Goal: Complete application form

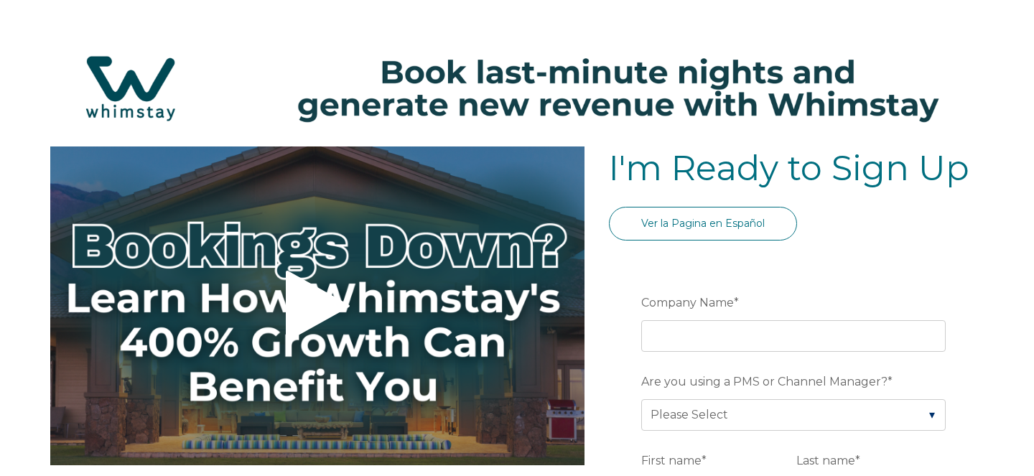
select select "PH"
select select "Standard"
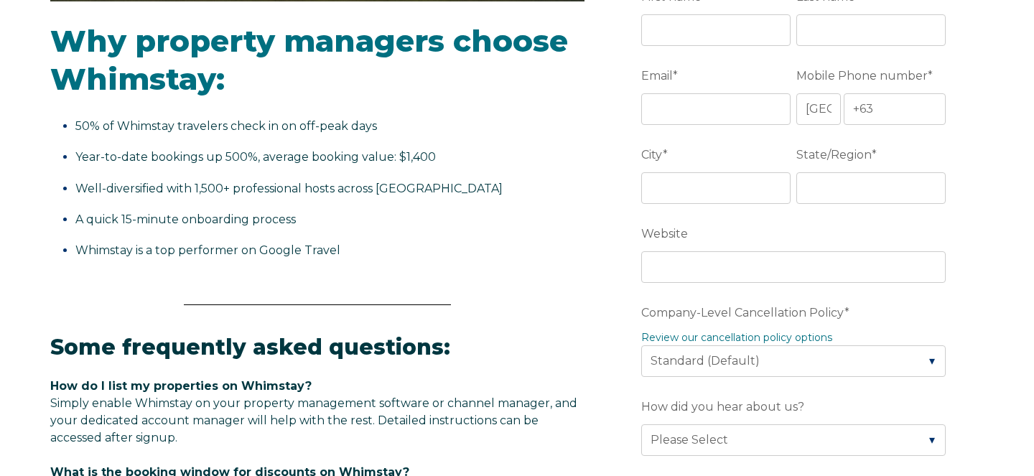
scroll to position [330, 0]
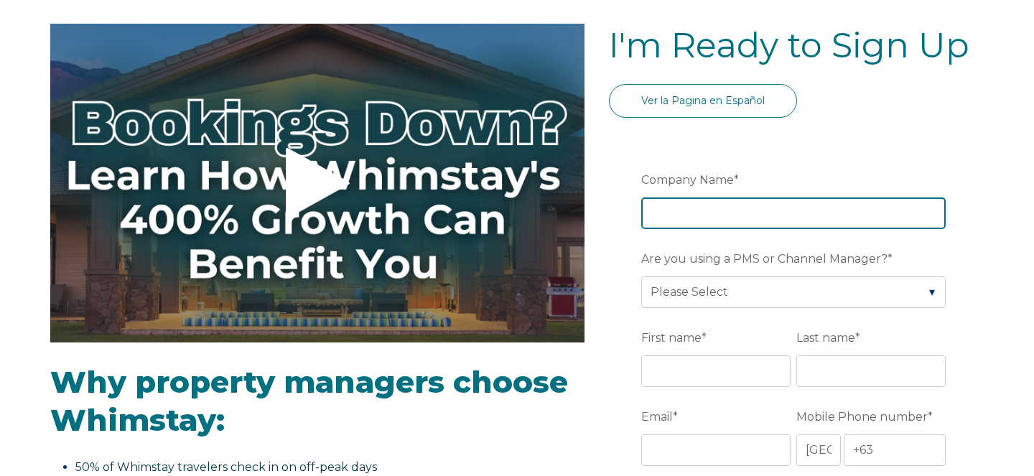
click at [677, 215] on input "Company Name *" at bounding box center [793, 214] width 305 height 32
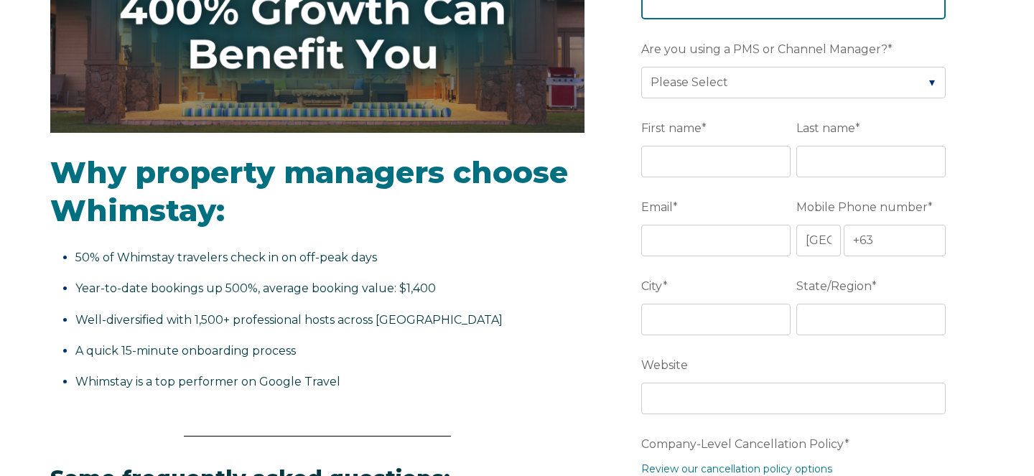
scroll to position [337, 0]
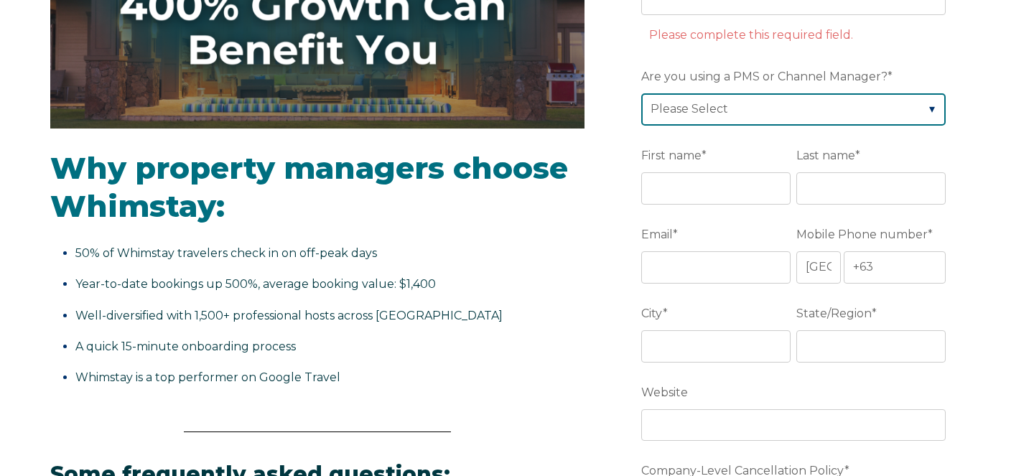
click at [705, 98] on select "Please Select Barefoot BookingPal Boost Brightside CiiRUS Escapia Guesty Hostaw…" at bounding box center [793, 109] width 305 height 32
select select "Guesty"
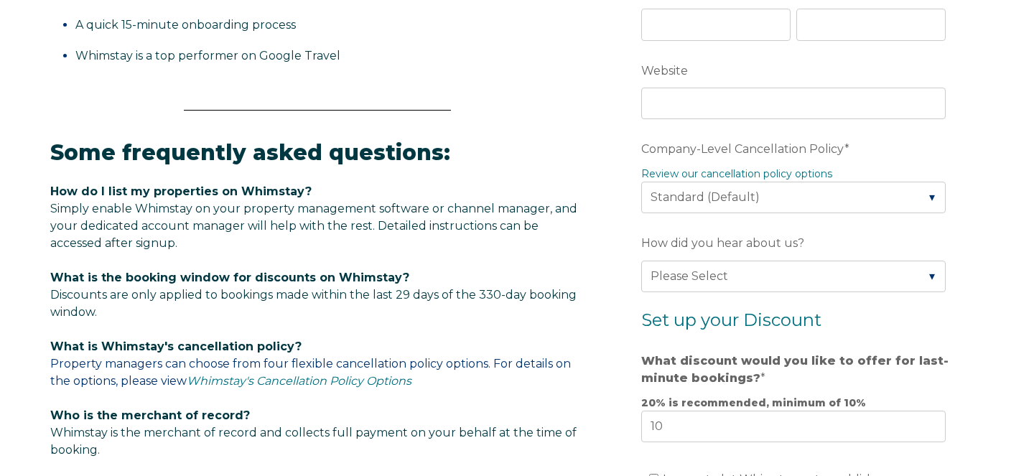
scroll to position [726, 0]
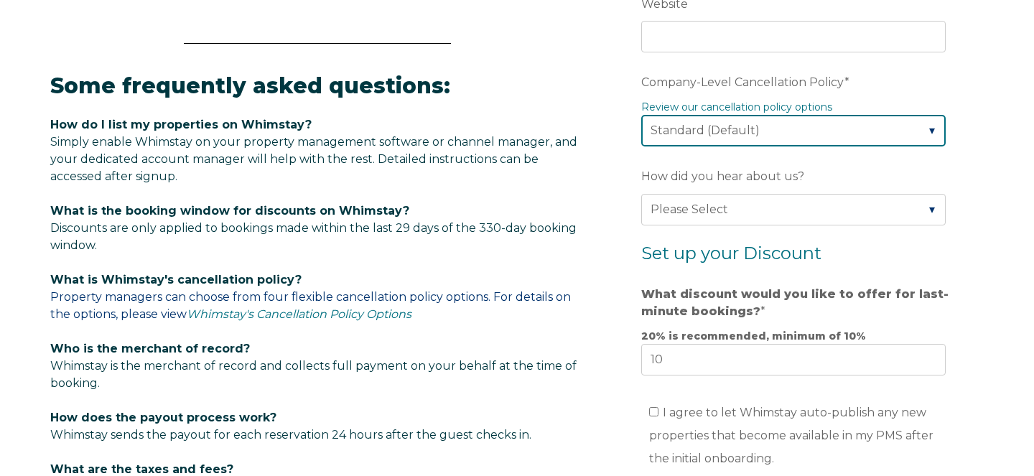
click at [740, 129] on select "Please Select Partial Standard (Default) Moderate Strict" at bounding box center [793, 131] width 305 height 32
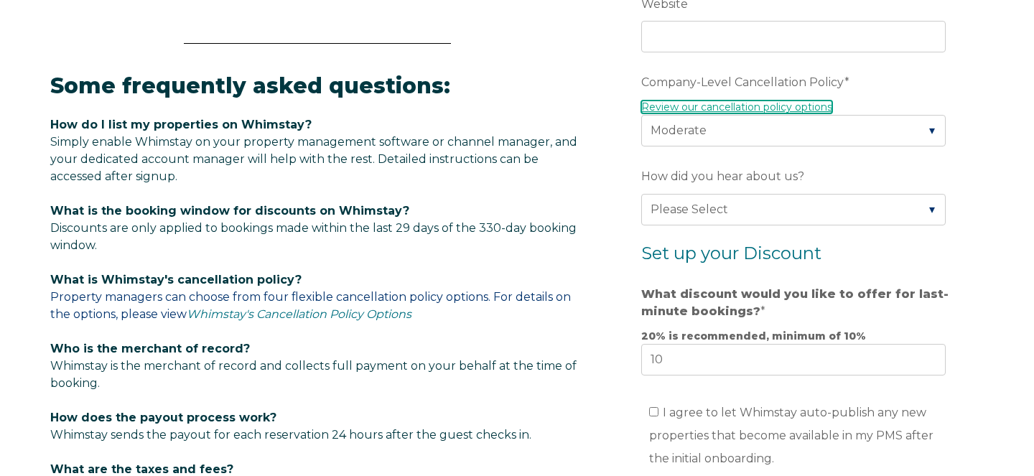
click at [768, 106] on link "Review our cancellation policy options" at bounding box center [736, 107] width 191 height 13
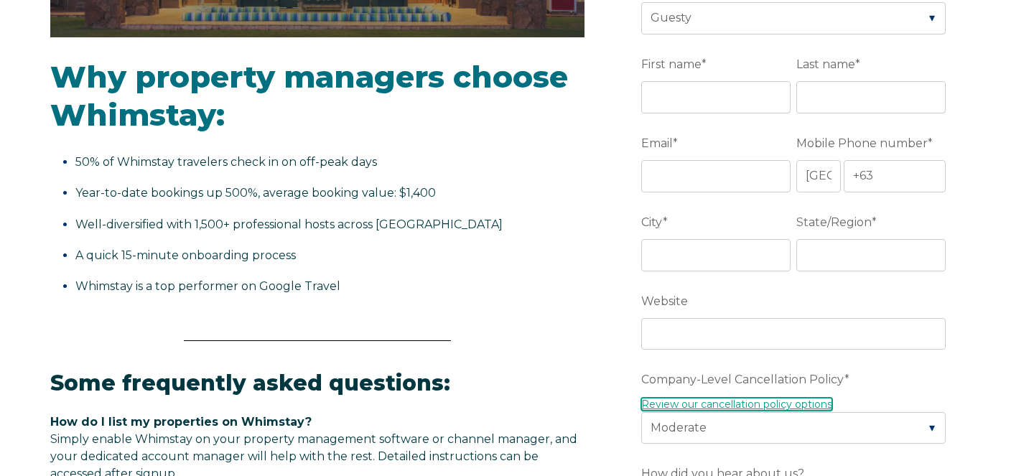
scroll to position [520, 0]
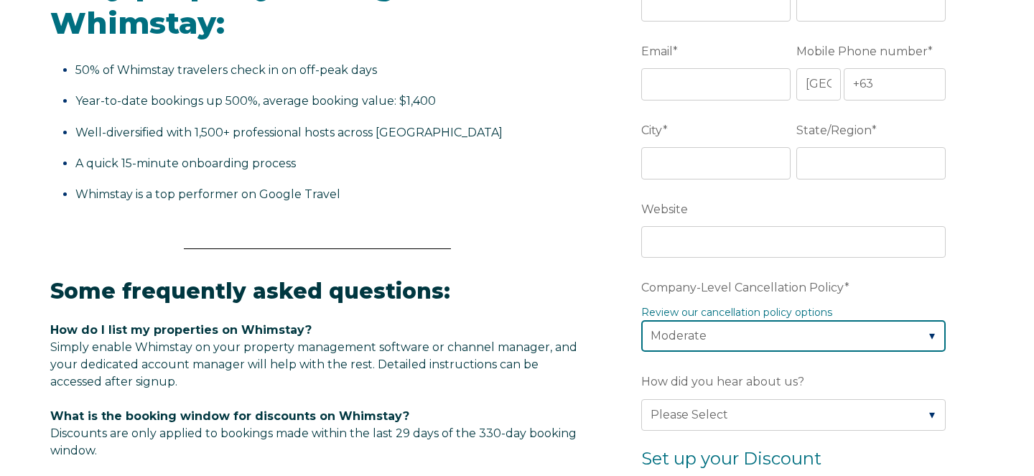
click at [694, 338] on select "Please Select Partial Standard (Default) Moderate Strict" at bounding box center [793, 336] width 305 height 32
select select "Standard"
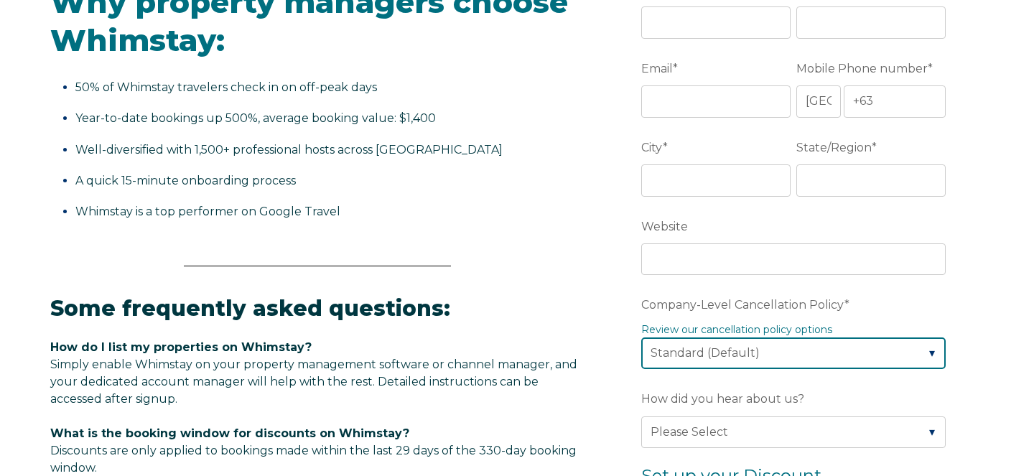
scroll to position [469, 0]
